Goal: Task Accomplishment & Management: Manage account settings

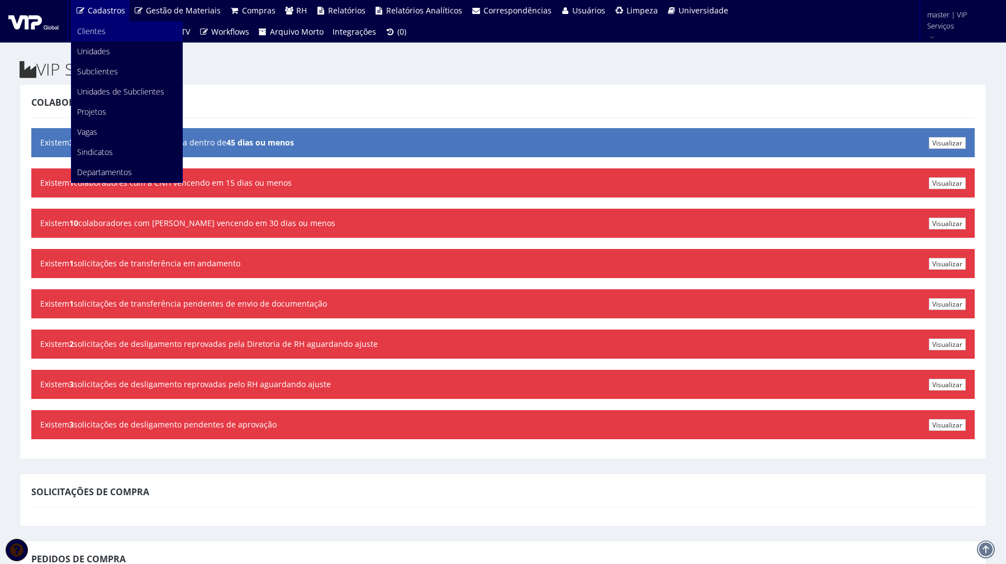
click at [114, 25] on link "Clientes" at bounding box center [127, 31] width 111 height 20
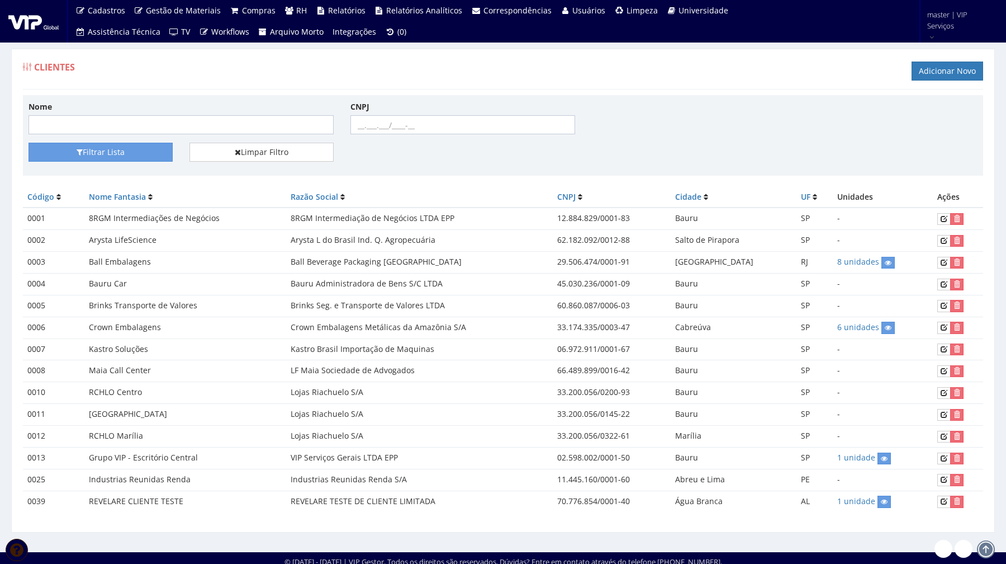
scroll to position [6, 0]
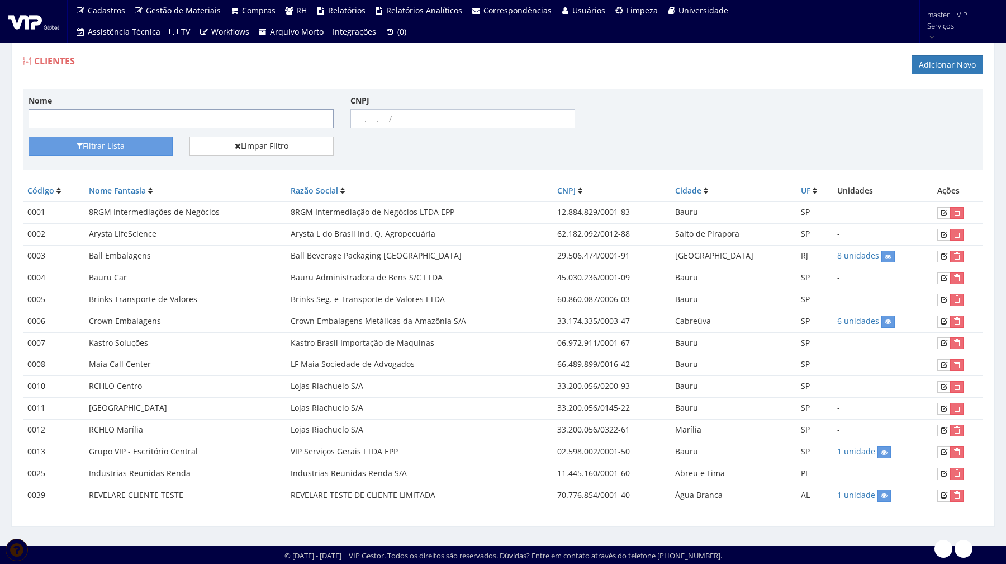
click at [299, 122] on input "Nome" at bounding box center [181, 118] width 305 height 19
type input "FEMSA"
click at [29, 136] on button "Filtrar Lista" at bounding box center [101, 145] width 144 height 19
click at [944, 496] on icon at bounding box center [944, 495] width 7 height 8
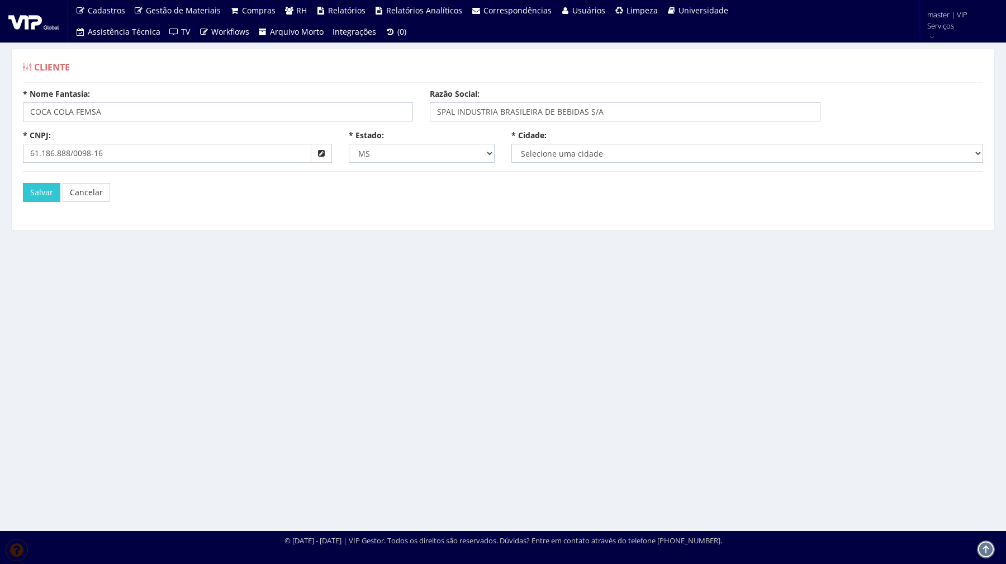
select select "1506"
select select "23"
click at [339, 236] on div "Cliente * Nome Fantasia: REVELARE CLIENTE TESTE Razão Social: REVELARE TESTE DE…" at bounding box center [503, 147] width 1001 height 196
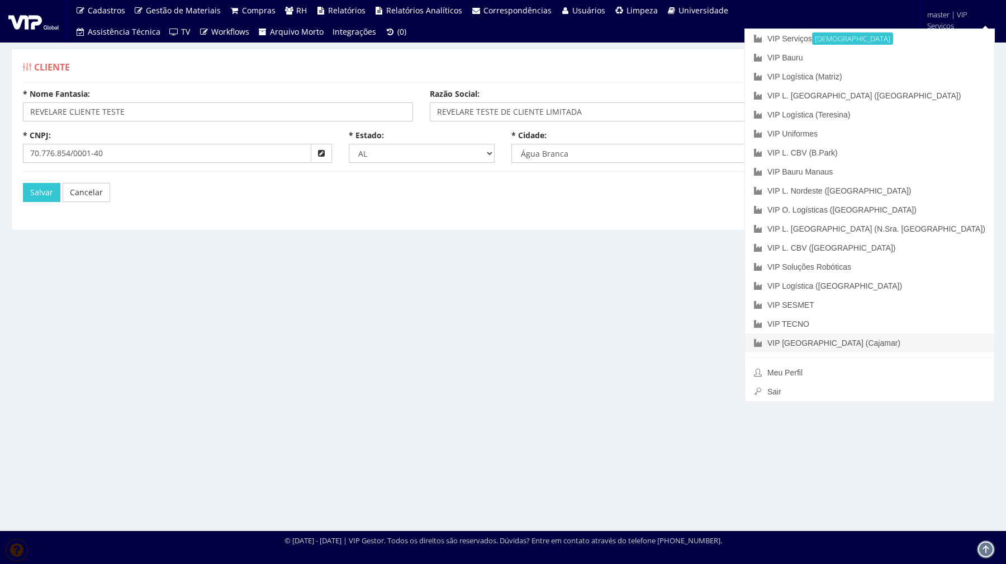
click at [910, 344] on link "VIP [GEOGRAPHIC_DATA] (Cajamar)" at bounding box center [869, 342] width 249 height 19
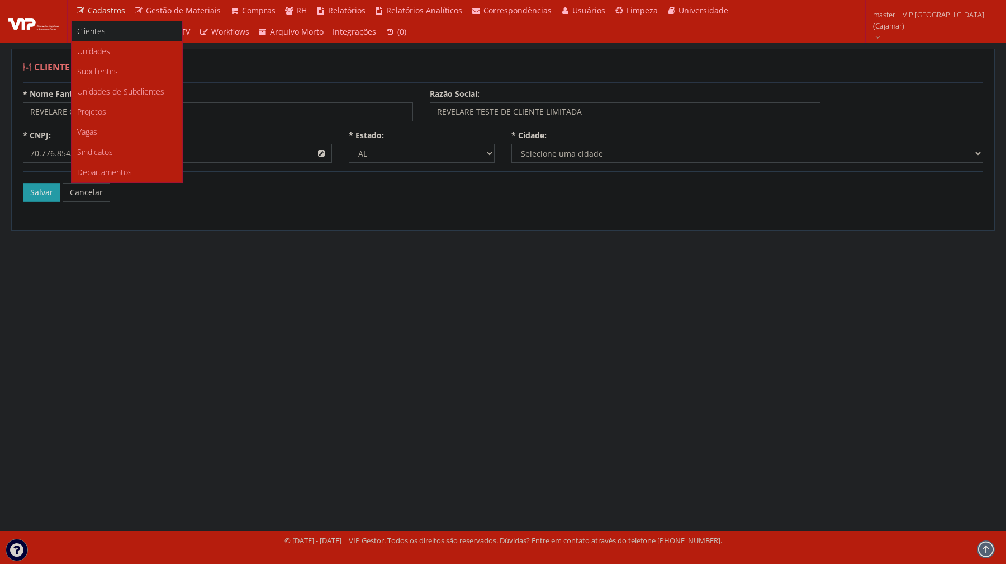
click at [102, 15] on span "Cadastros" at bounding box center [106, 10] width 37 height 11
select select "23"
click at [102, 24] on link "Clientes" at bounding box center [127, 31] width 111 height 20
